Goal: Information Seeking & Learning: Learn about a topic

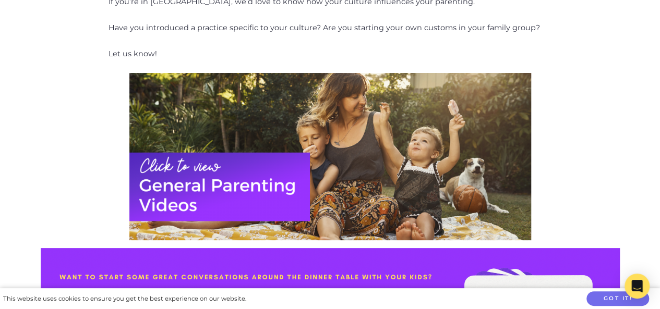
scroll to position [1651, 0]
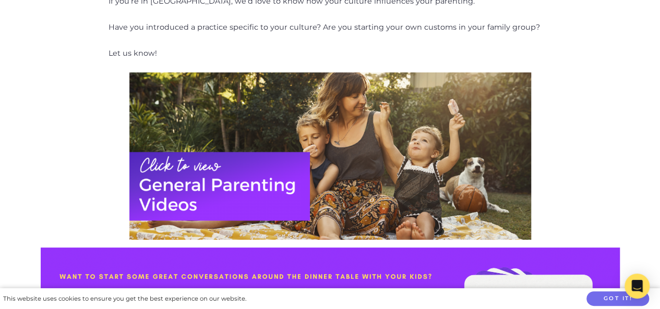
click at [255, 109] on img at bounding box center [330, 157] width 402 height 168
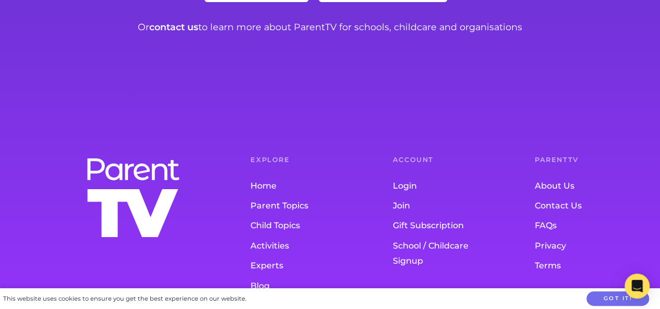
scroll to position [592, 0]
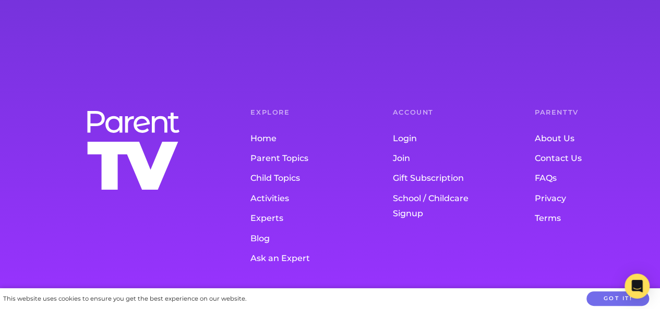
click at [288, 176] on link "Child Topics" at bounding box center [301, 179] width 100 height 20
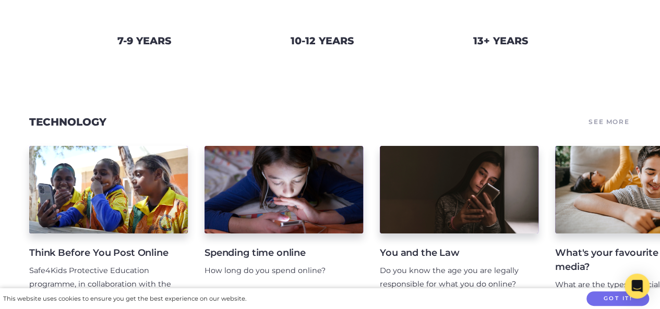
scroll to position [216, 0]
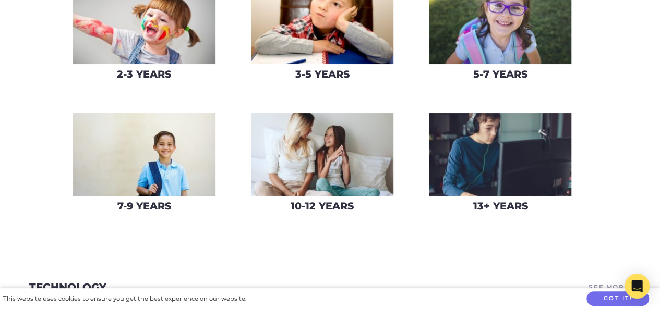
click at [320, 174] on img at bounding box center [322, 154] width 142 height 83
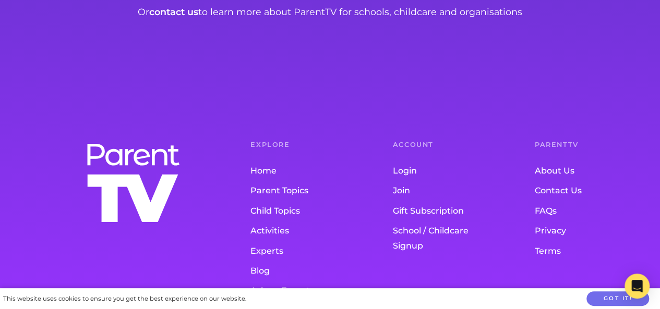
scroll to position [714, 0]
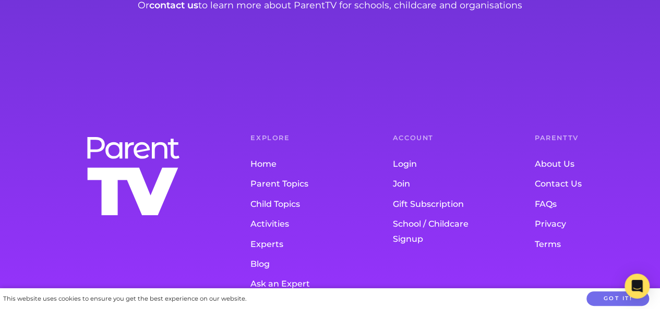
click at [320, 175] on link "Parent Topics" at bounding box center [301, 185] width 100 height 20
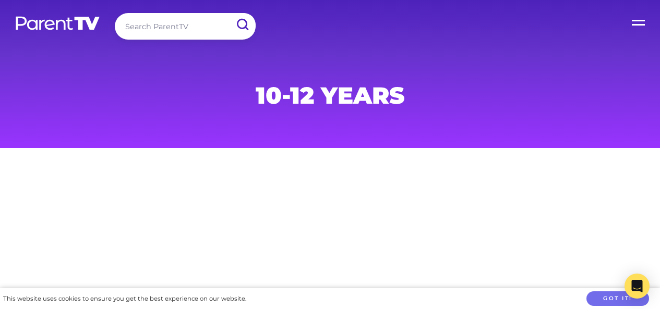
scroll to position [735, 0]
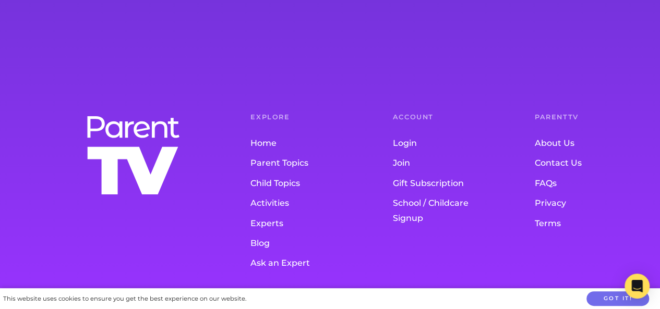
click at [271, 205] on link "Activities" at bounding box center [301, 204] width 100 height 20
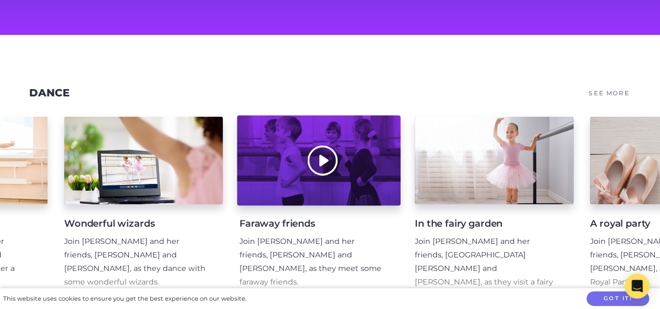
scroll to position [0, 315]
click at [324, 153] on div at bounding box center [318, 161] width 163 height 90
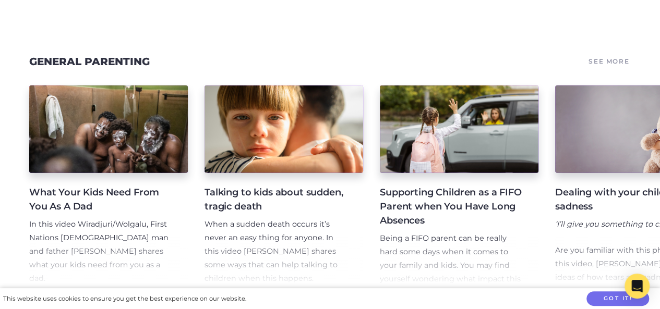
scroll to position [1461, 0]
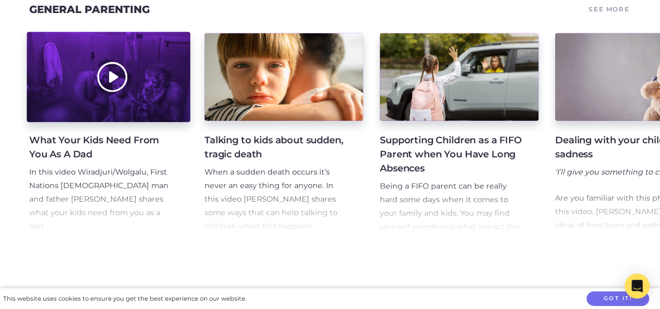
click at [116, 72] on div at bounding box center [108, 77] width 163 height 90
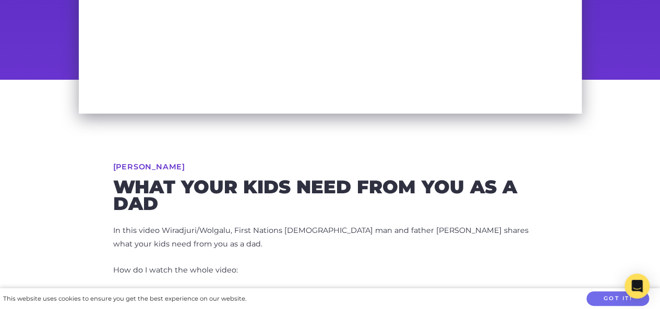
scroll to position [104, 0]
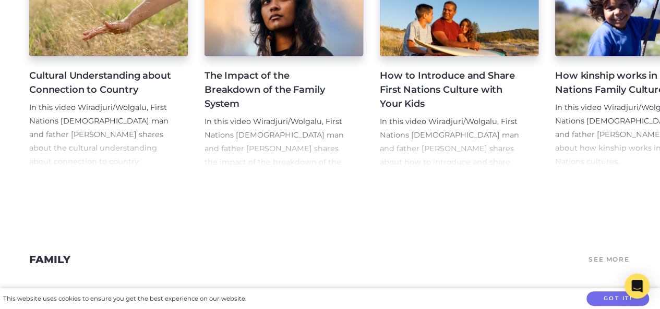
scroll to position [939, 0]
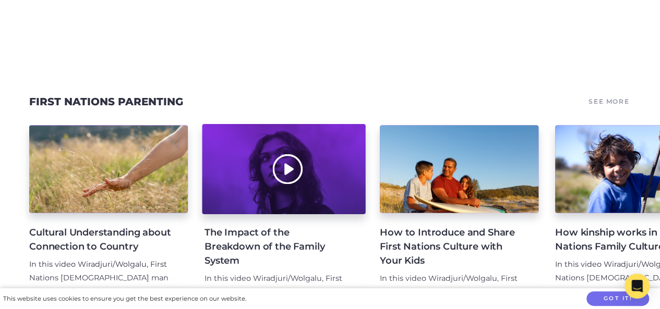
click at [291, 161] on div at bounding box center [283, 169] width 163 height 90
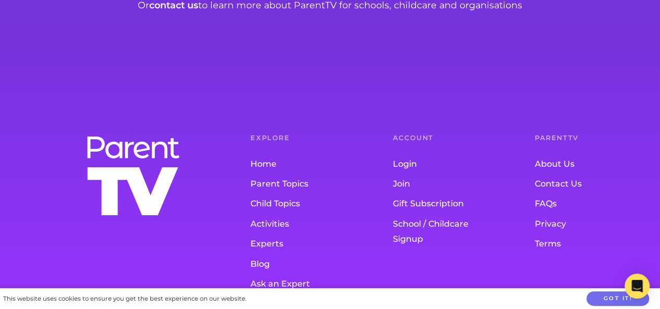
scroll to position [1278, 0]
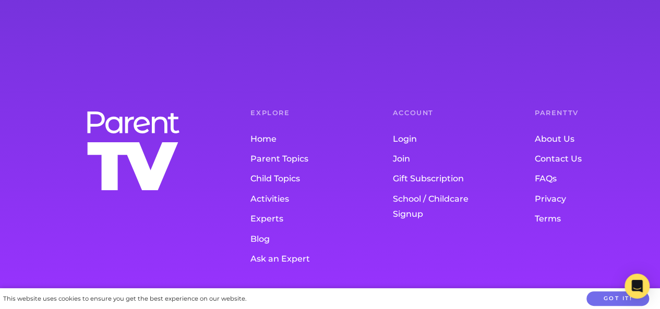
click at [459, 197] on link "School / Childcare Signup" at bounding box center [443, 206] width 100 height 35
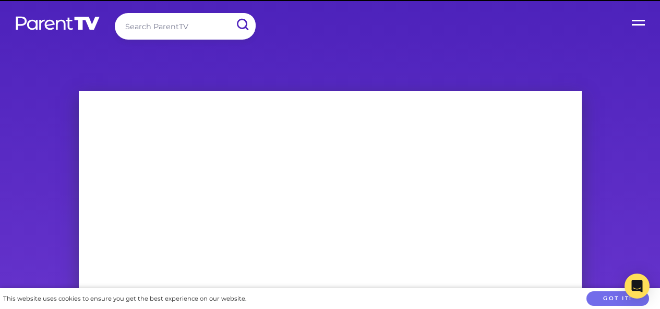
scroll to position [1278, 0]
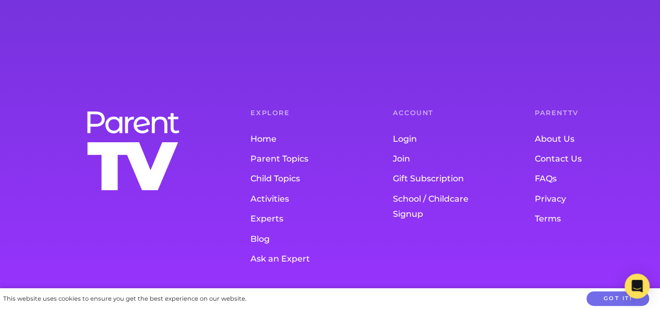
click at [306, 258] on link "Ask an Expert" at bounding box center [301, 259] width 100 height 20
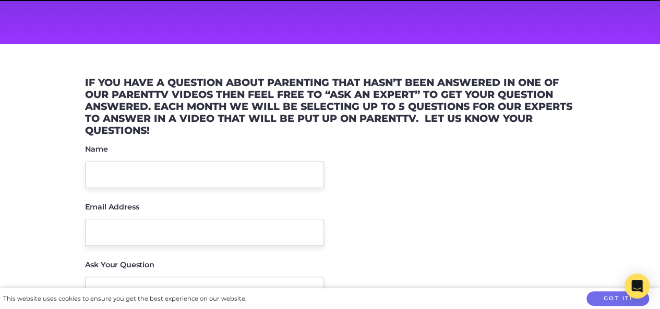
scroll to position [209, 0]
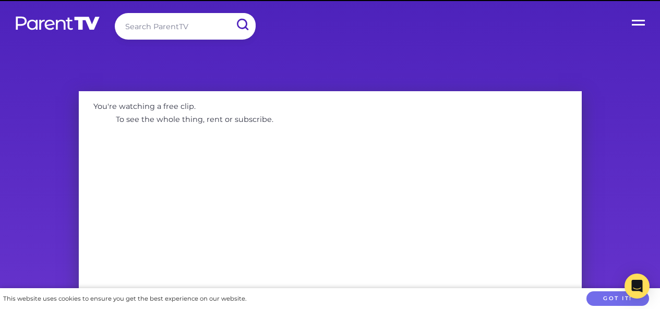
scroll to position [1278, 0]
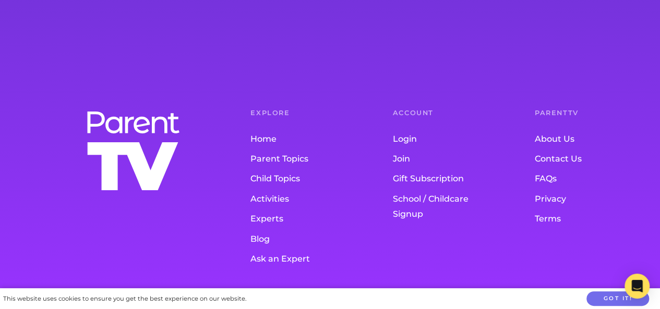
click at [565, 138] on link "About Us" at bounding box center [585, 139] width 100 height 20
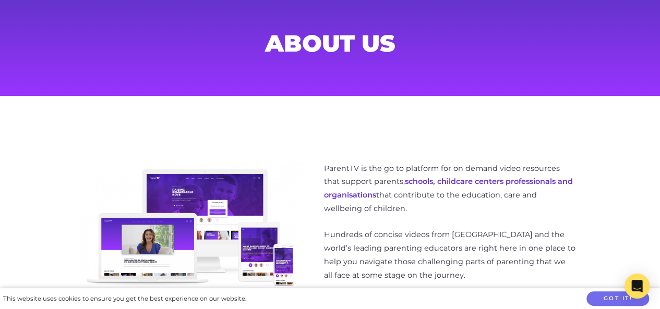
scroll to position [104, 0]
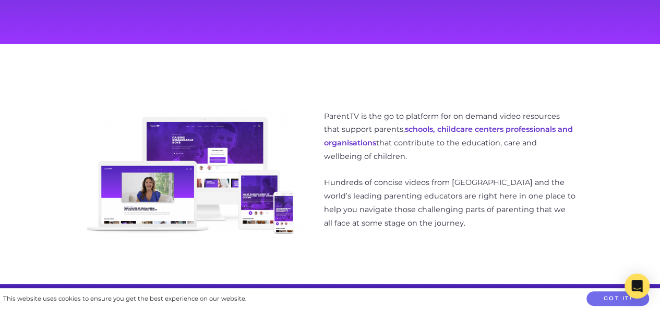
click at [591, 220] on div "ParentTV is the go to platform for on demand video resources that support paren…" at bounding box center [330, 176] width 534 height 149
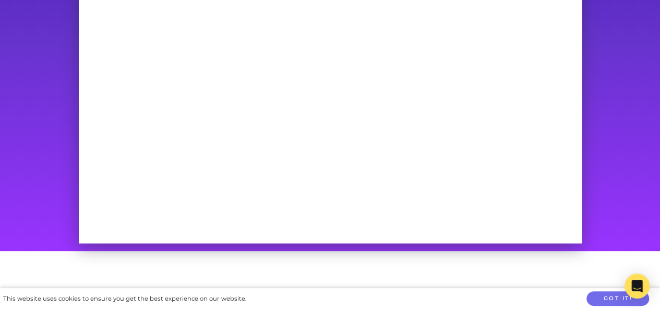
scroll to position [418, 0]
